Goal: Check status

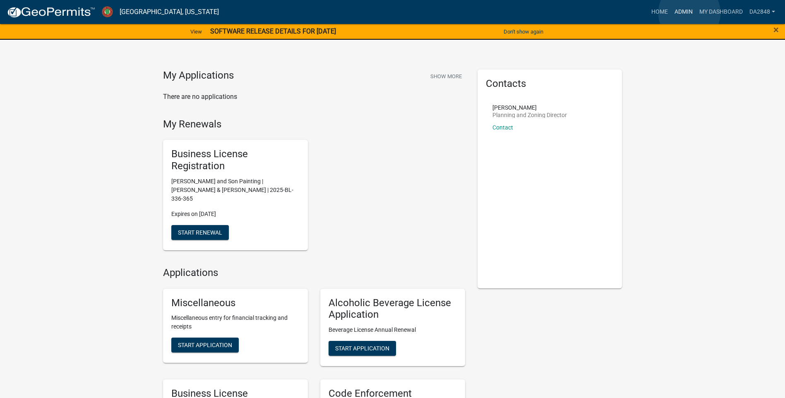
click at [690, 13] on link "Admin" at bounding box center [684, 12] width 25 height 16
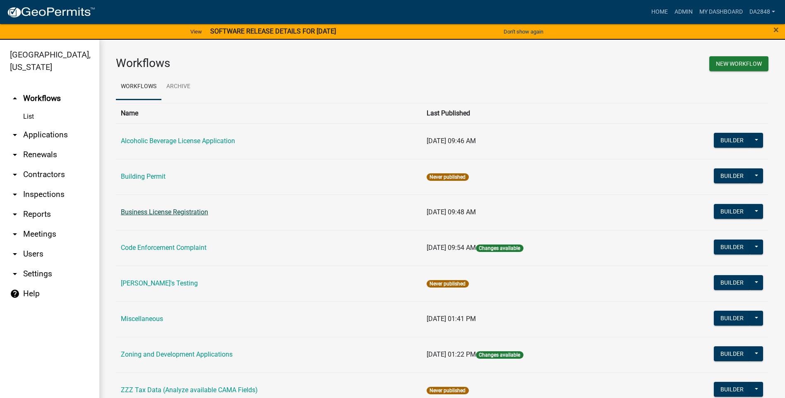
click at [153, 213] on link "Business License Registration" at bounding box center [164, 212] width 87 height 8
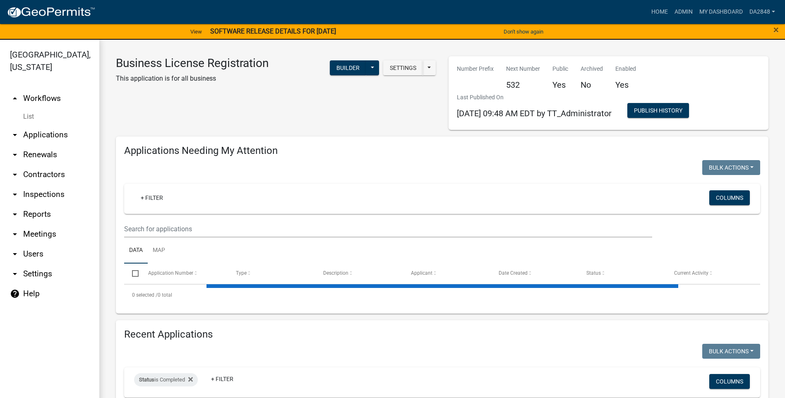
select select "1: 25"
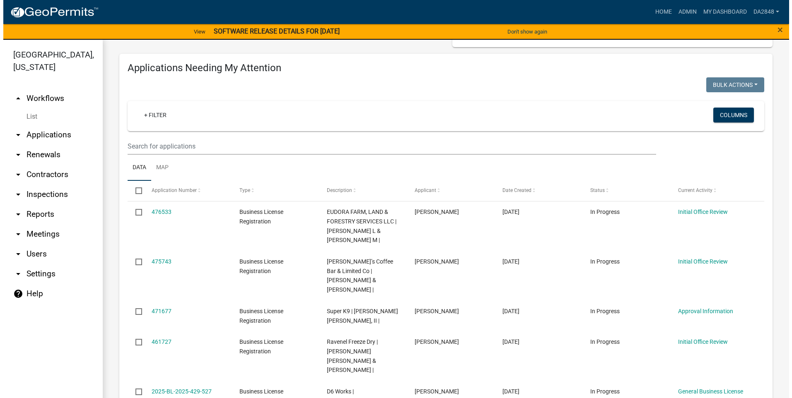
scroll to position [124, 0]
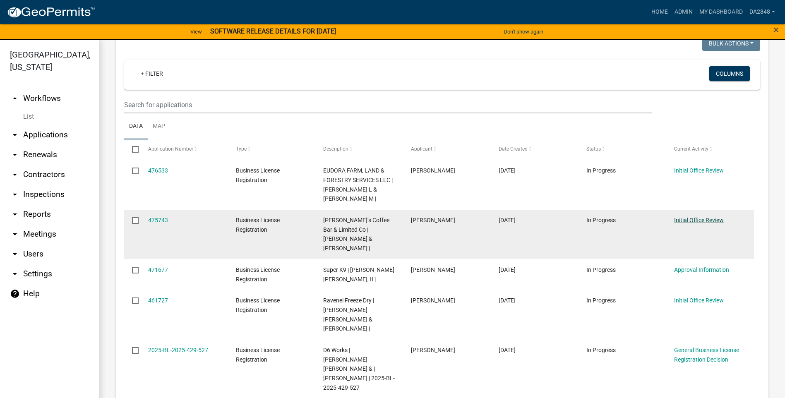
click at [694, 220] on link "Initial Office Review" at bounding box center [699, 220] width 50 height 7
